Goal: Transaction & Acquisition: Purchase product/service

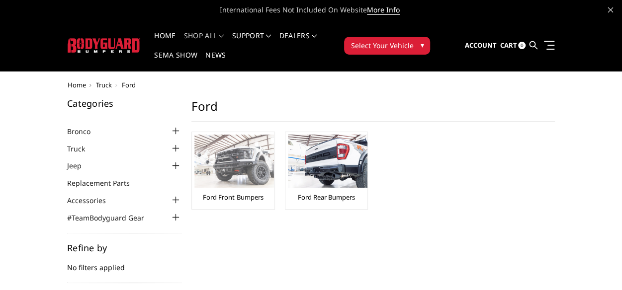
click at [233, 197] on link "Ford Front Bumpers" at bounding box center [233, 197] width 60 height 9
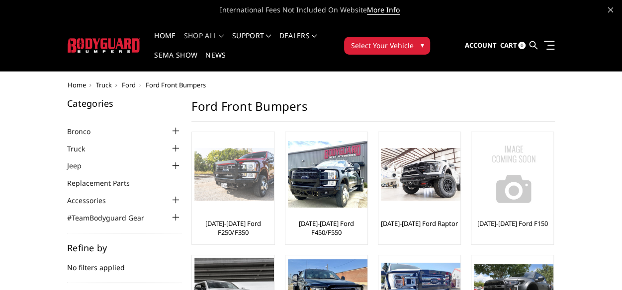
click at [238, 223] on link "[DATE]-[DATE] Ford F250/F350" at bounding box center [232, 228] width 77 height 18
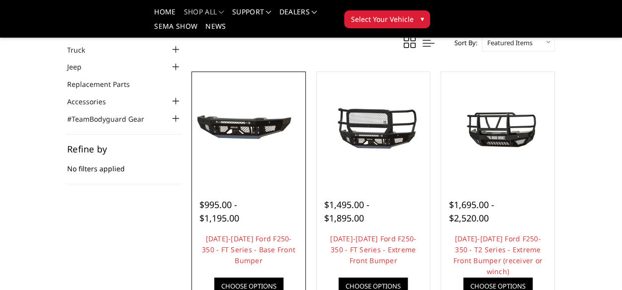
scroll to position [99, 0]
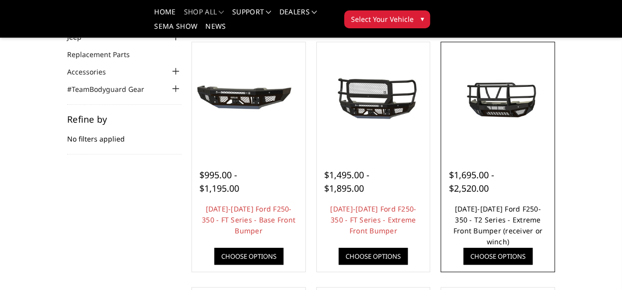
click at [515, 231] on link "2023-2026 Ford F250-350 - T2 Series - Extreme Front Bumper (receiver or winch)" at bounding box center [497, 225] width 89 height 42
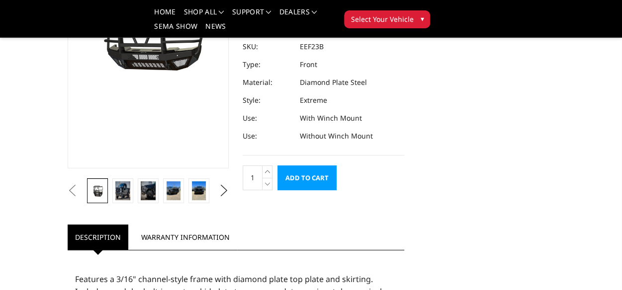
scroll to position [199, 0]
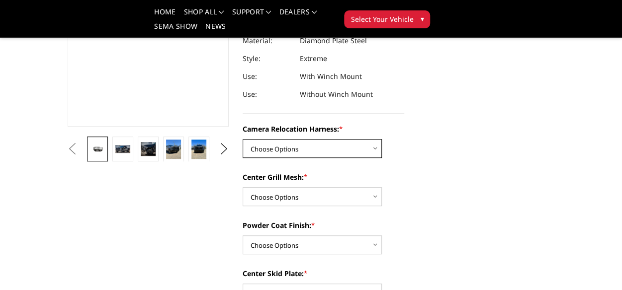
click at [375, 140] on select "Choose Options Without camera harness With camera harness" at bounding box center [311, 148] width 139 height 19
select select "3753"
click at [242, 139] on select "Choose Options Without camera harness With camera harness" at bounding box center [311, 148] width 139 height 19
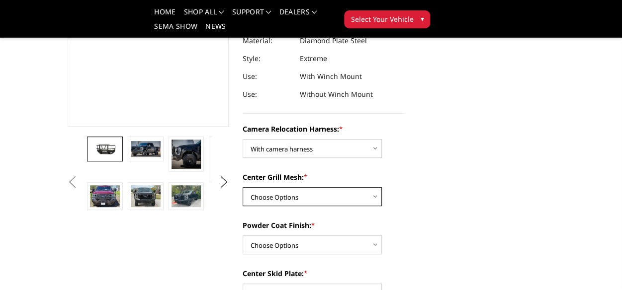
click at [375, 189] on select "Choose Options Without expanded metal With expanded metal" at bounding box center [311, 196] width 139 height 19
select select "3751"
click at [242, 187] on select "Choose Options Without expanded metal With expanded metal" at bounding box center [311, 196] width 139 height 19
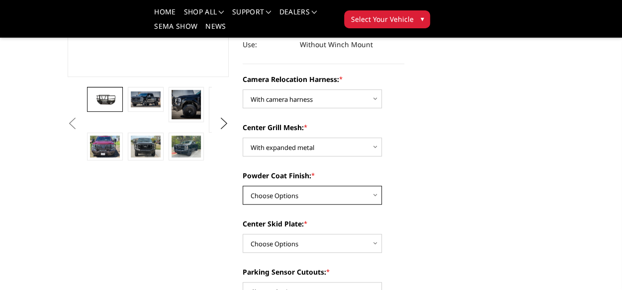
click at [377, 188] on select "Choose Options Textured Black Powder Coat Gloss Black Powder Coat Bare Metal" at bounding box center [311, 195] width 139 height 19
select select "3750"
click at [242, 186] on select "Choose Options Textured Black Powder Coat Gloss Black Powder Coat Bare Metal" at bounding box center [311, 195] width 139 height 19
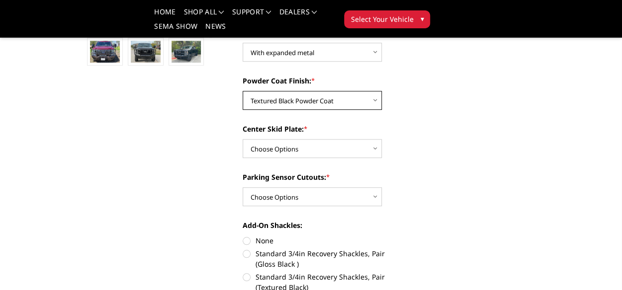
scroll to position [348, 0]
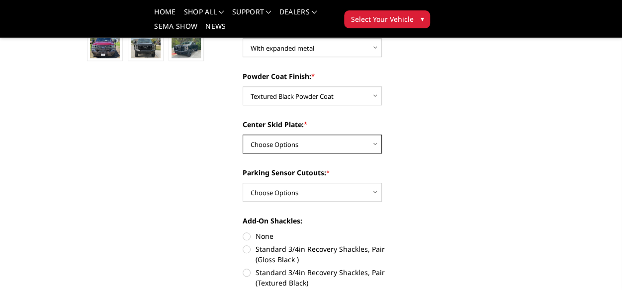
click at [372, 135] on select "Choose Options Winch Mount Skid Plate Standard Skid Plate (included) 2" Receive…" at bounding box center [311, 144] width 139 height 19
select select "3747"
click at [242, 135] on select "Choose Options Winch Mount Skid Plate Standard Skid Plate (included) 2" Receive…" at bounding box center [311, 144] width 139 height 19
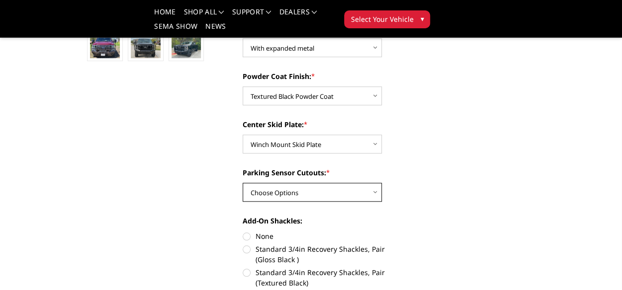
click at [375, 187] on select "Choose Options Yes - With Parking Sensor Cutouts" at bounding box center [311, 192] width 139 height 19
select select "3744"
click at [242, 183] on select "Choose Options Yes - With Parking Sensor Cutouts" at bounding box center [311, 192] width 139 height 19
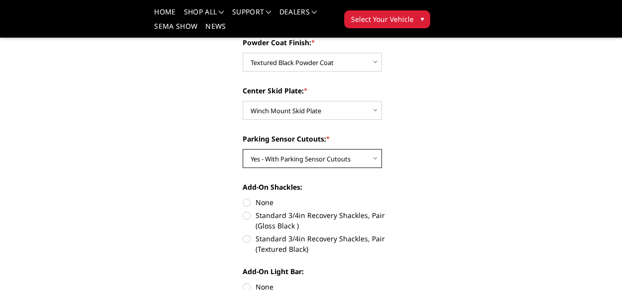
scroll to position [398, 0]
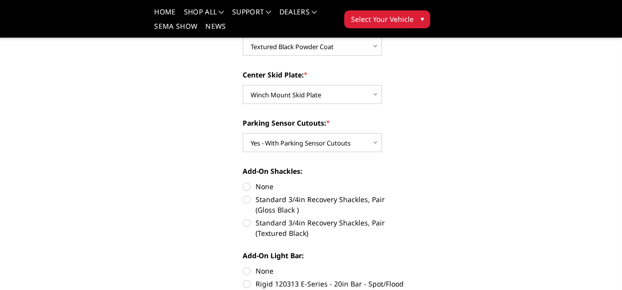
click at [242, 218] on label "Standard 3/4in Recovery Shackles, Pair (Textured Black)" at bounding box center [322, 228] width 161 height 21
click at [404, 195] on input "Standard 3/4in Recovery Shackles, Pair (Textured Black)" at bounding box center [404, 194] width 0 height 0
radio input "true"
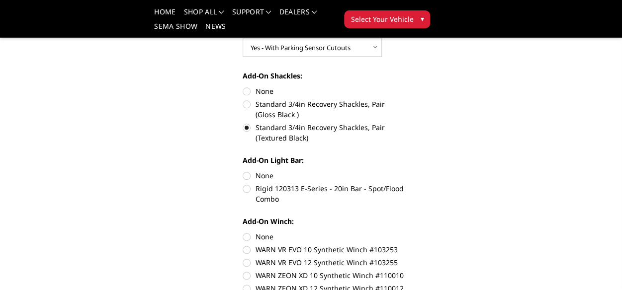
scroll to position [497, 0]
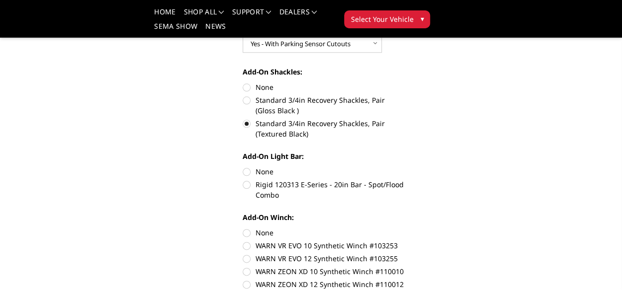
click at [248, 179] on label "Rigid 120313 E-Series - 20in Bar - Spot/Flood Combo" at bounding box center [322, 189] width 161 height 21
click at [404, 167] on input "Rigid 120313 E-Series - 20in Bar - Spot/Flood Combo" at bounding box center [404, 166] width 0 height 0
radio input "true"
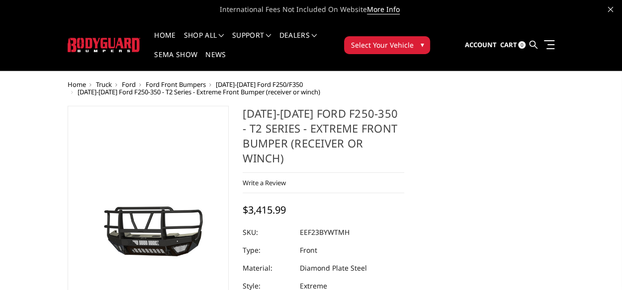
scroll to position [0, 0]
